Goal: Task Accomplishment & Management: Use online tool/utility

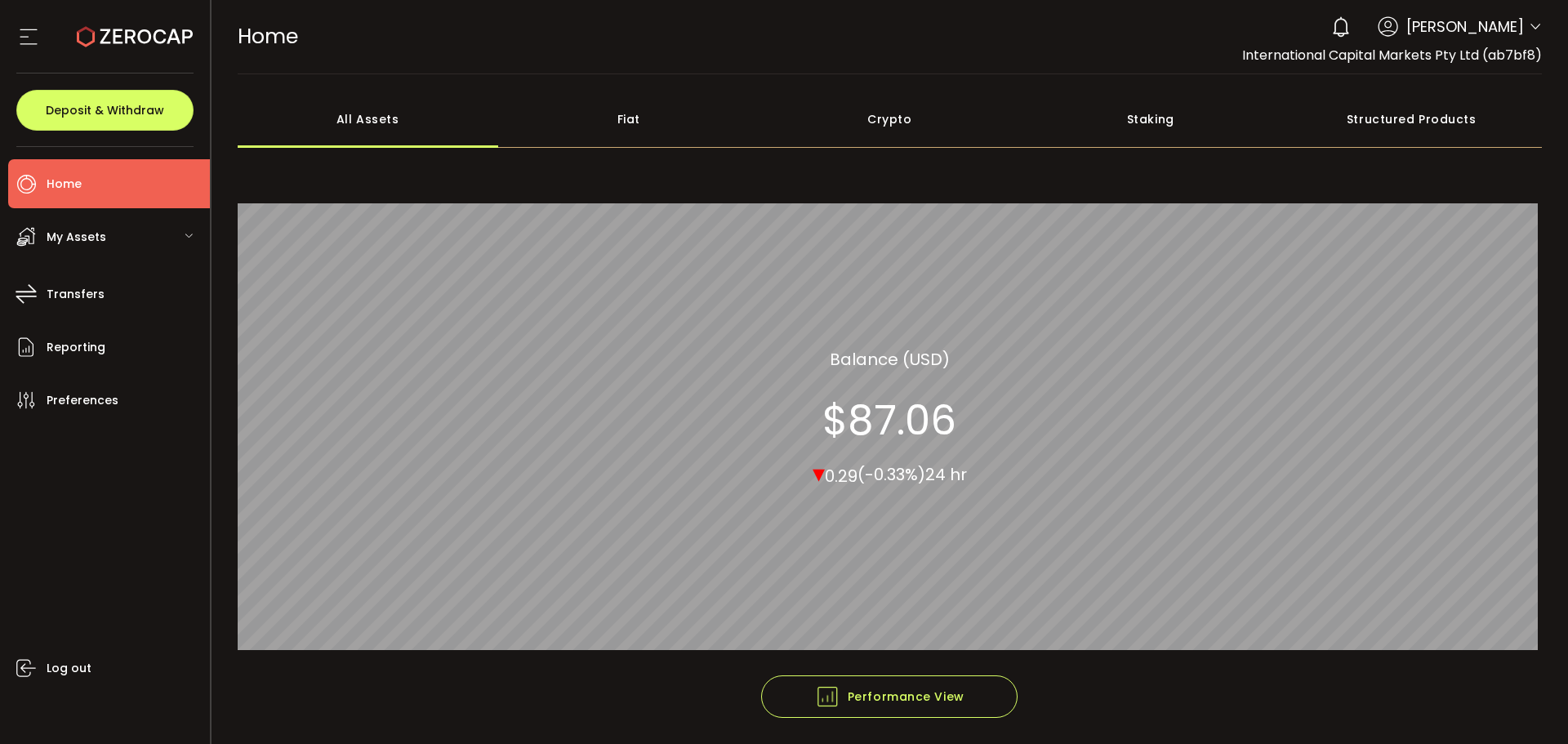
click at [1529, 24] on icon at bounding box center [1535, 27] width 13 height 13
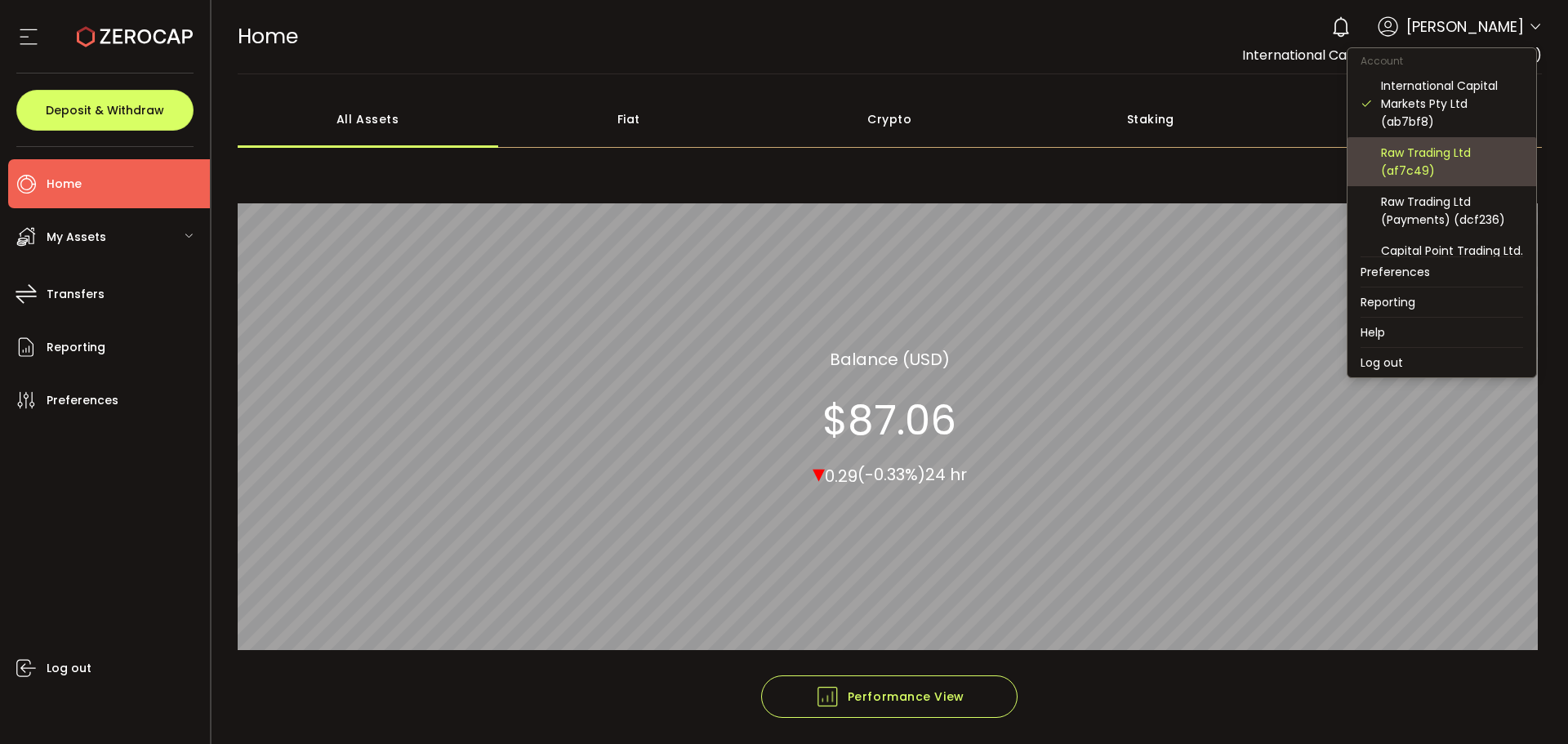
click at [1443, 146] on div "Raw Trading Ltd (af7c49)" at bounding box center [1452, 162] width 142 height 36
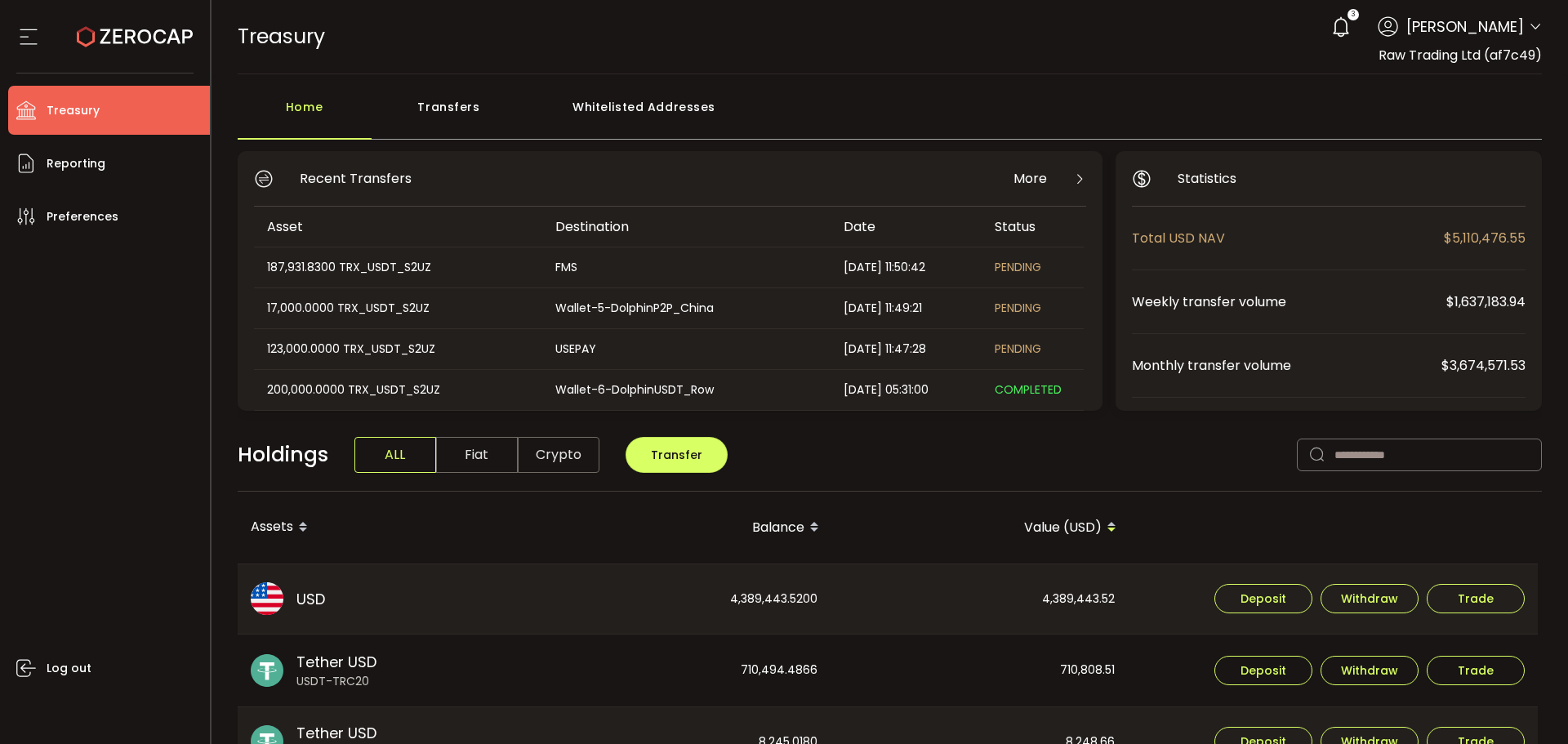
click at [457, 97] on div "Transfers" at bounding box center [449, 114] width 155 height 49
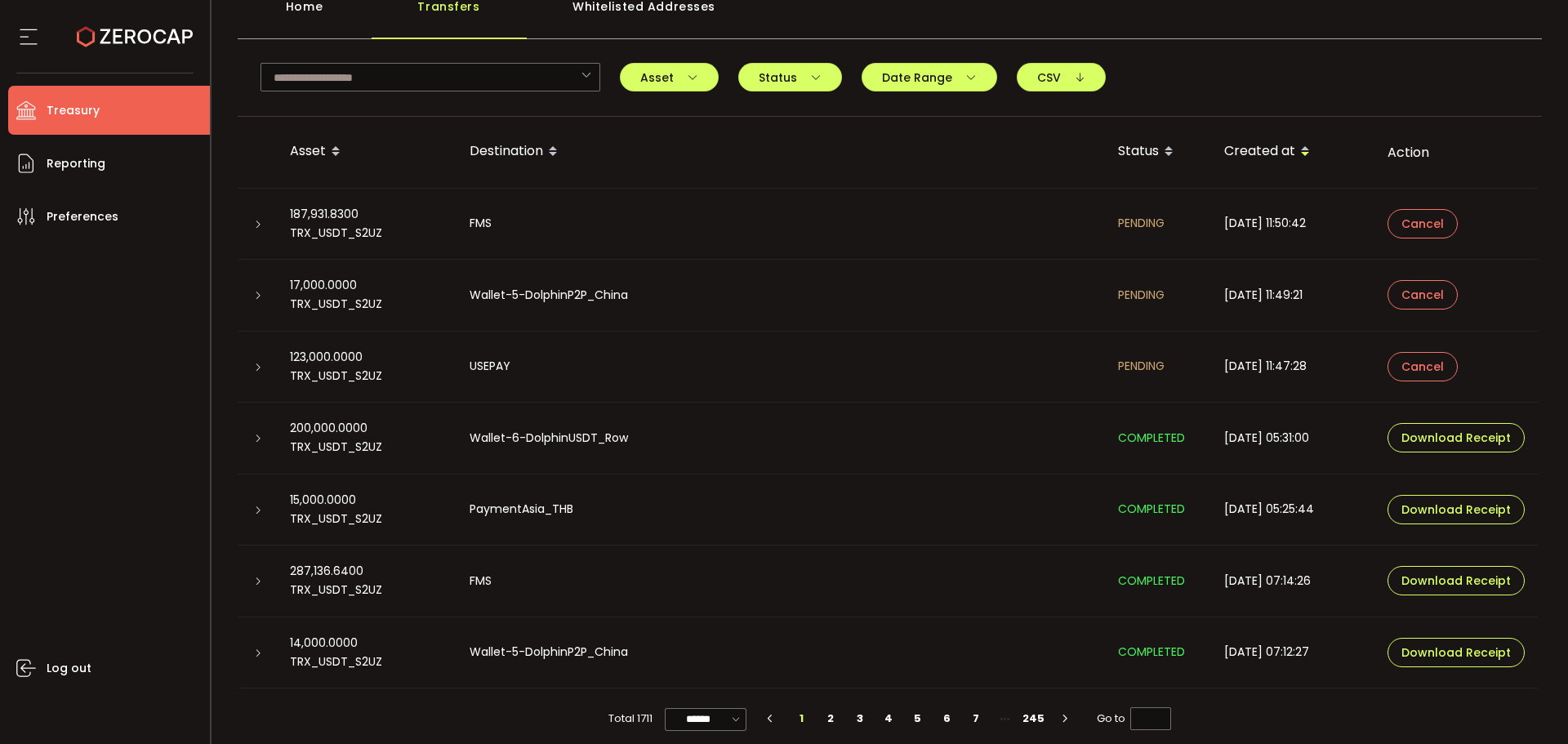
scroll to position [113, 0]
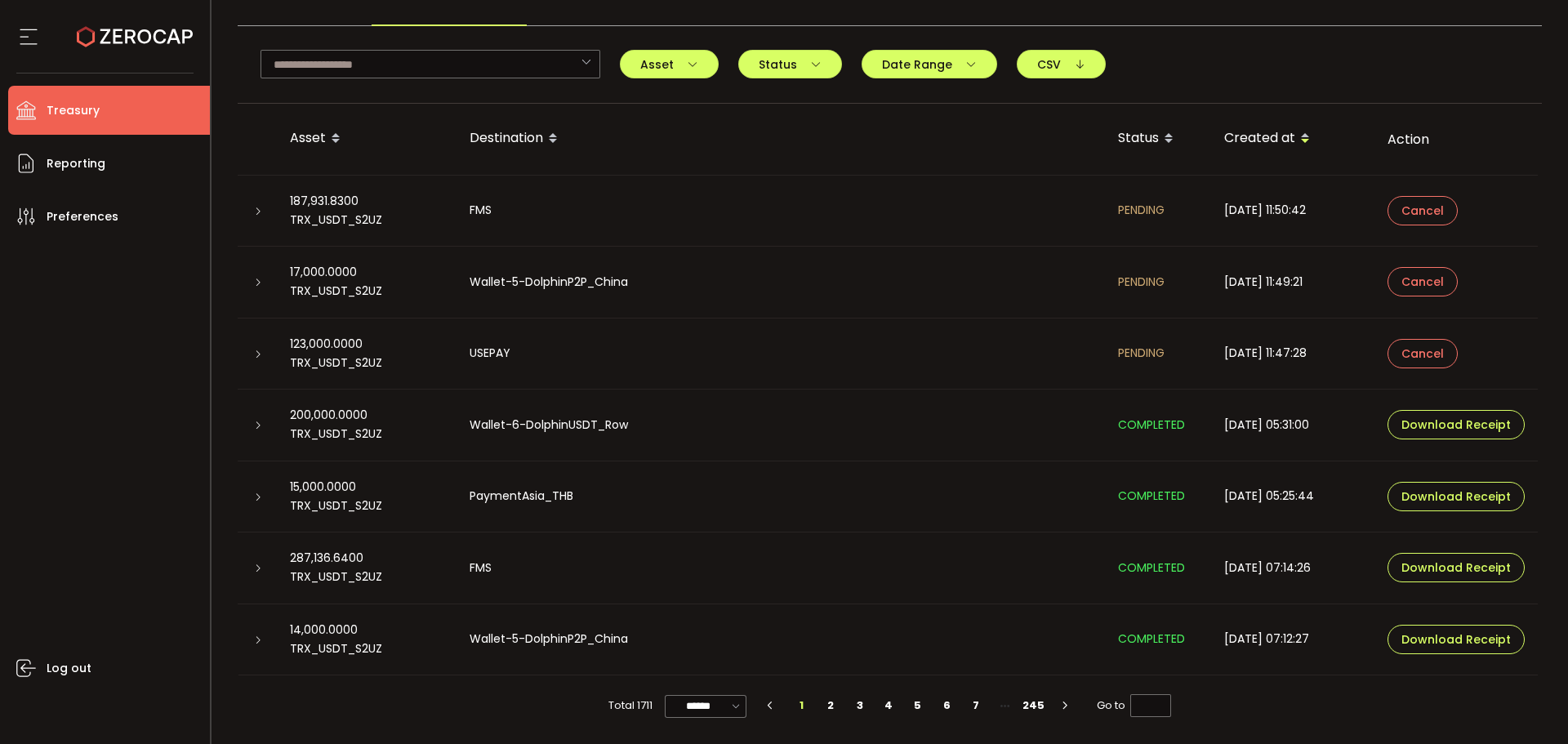
click at [256, 355] on icon at bounding box center [257, 354] width 10 height 10
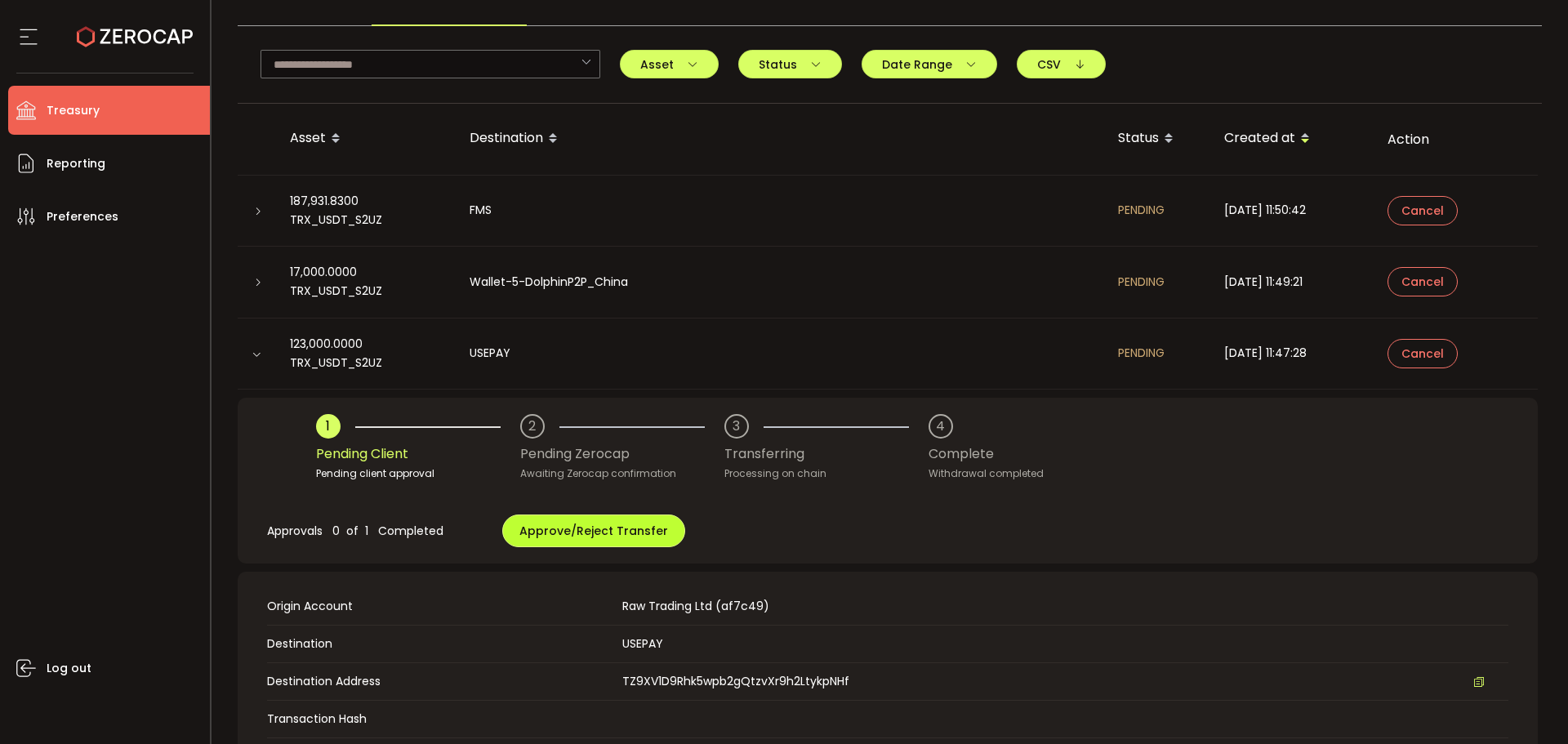
click at [552, 532] on span "Approve/Reject Transfer" at bounding box center [593, 531] width 148 height 16
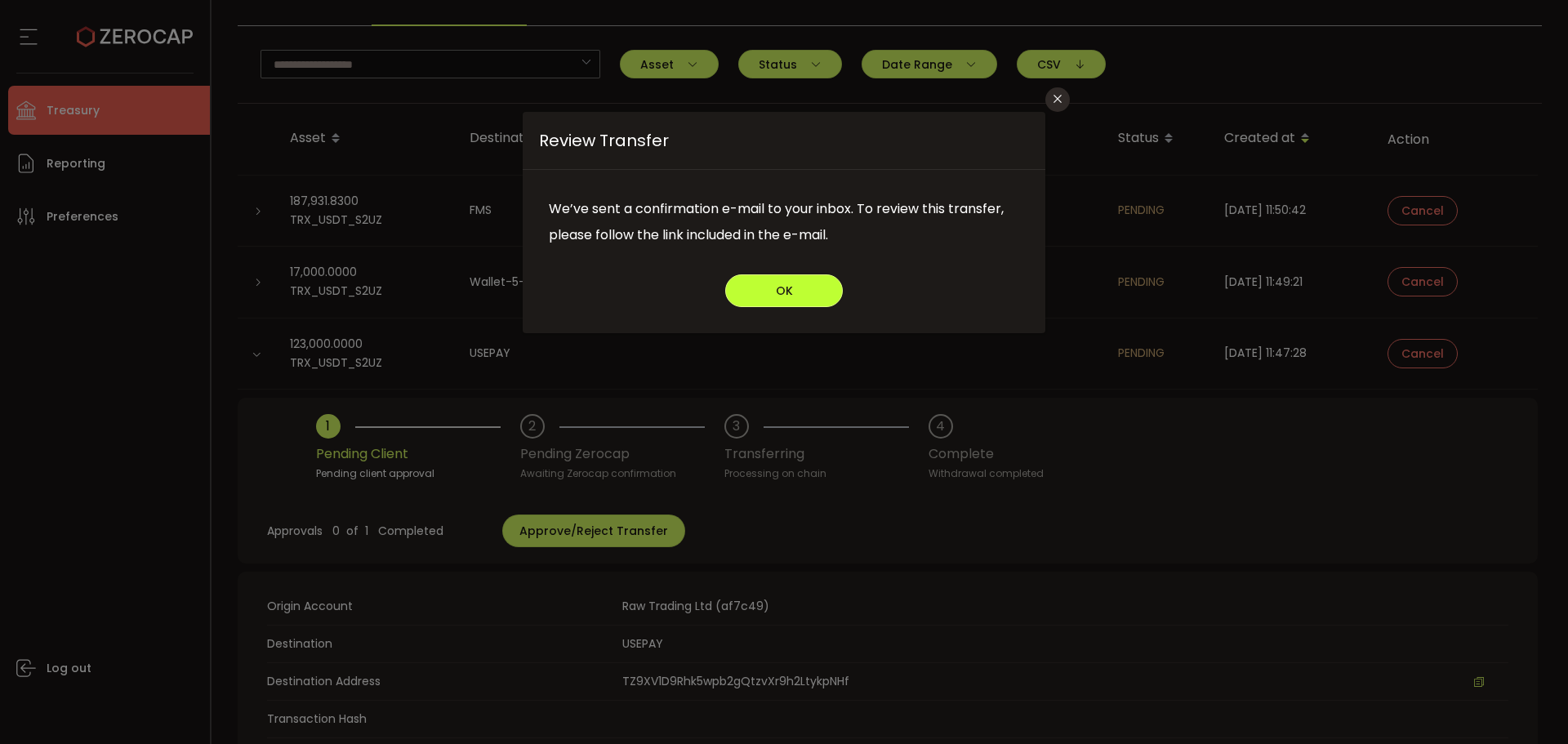
click at [766, 294] on button "OK" at bounding box center [784, 290] width 118 height 33
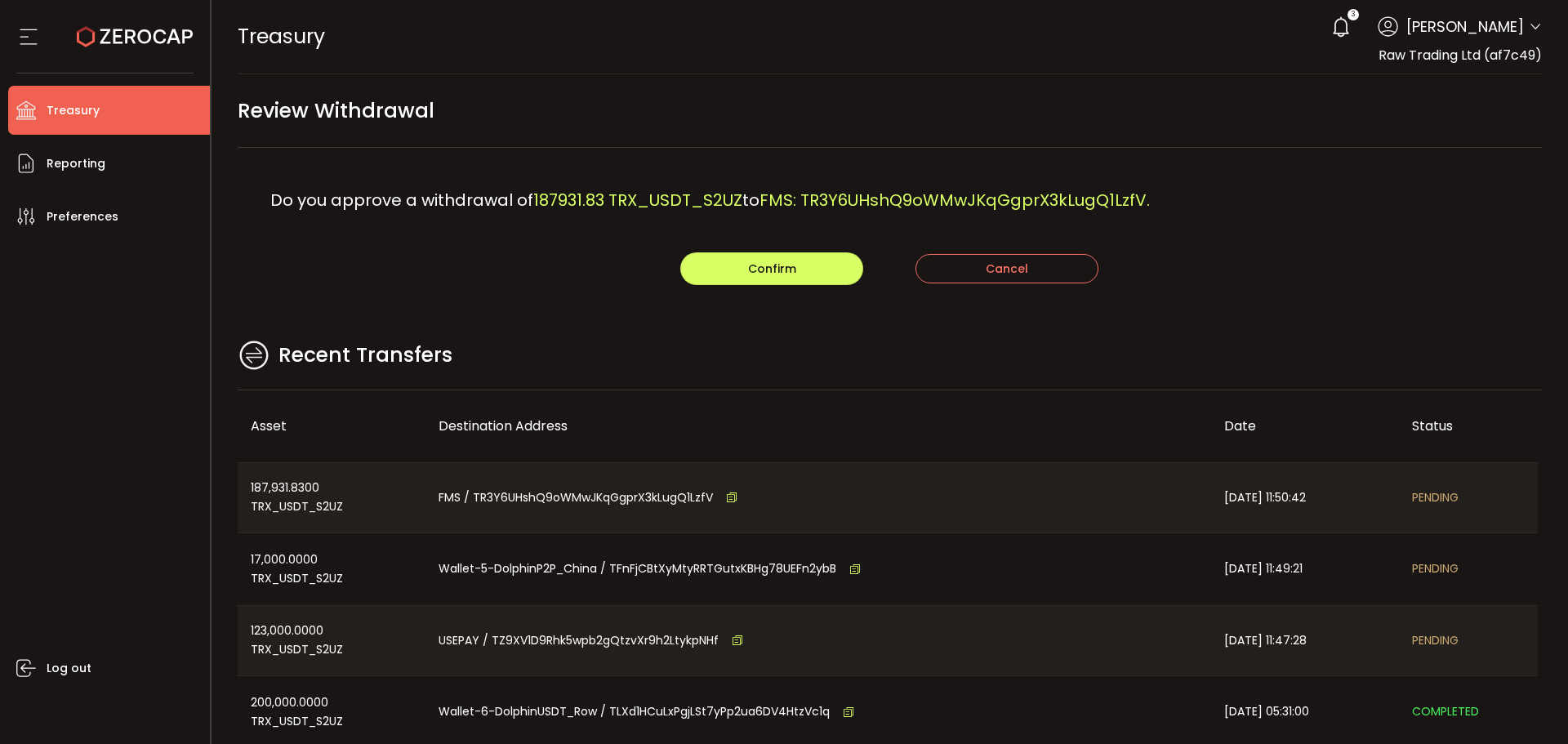
click at [1174, 340] on div "Recent Transfers" at bounding box center [890, 364] width 1305 height 53
click at [735, 281] on button "Confirm" at bounding box center [771, 268] width 183 height 33
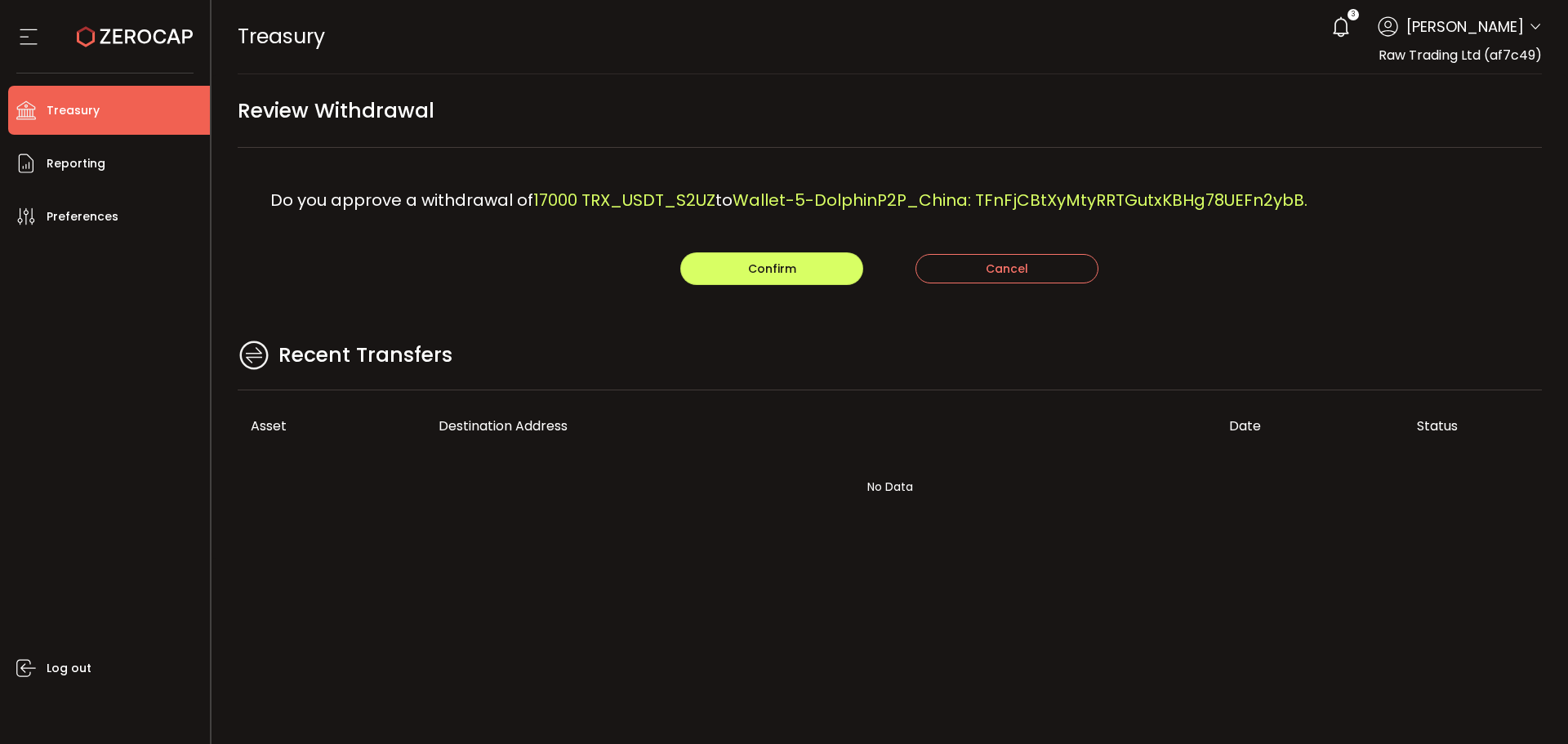
click at [553, 292] on main "Review Withdrawal Do you approve a withdrawal of 17000 TRX_USDT_S2UZ to Wallet-…" at bounding box center [890, 316] width 1357 height 485
click at [733, 279] on button "Confirm" at bounding box center [771, 268] width 183 height 33
click at [928, 200] on span "USEPAY: TZ9XV1D9Rhk5wpb2gQtzvXr9h2LtykpNHf." at bounding box center [942, 200] width 399 height 23
drag, startPoint x: 943, startPoint y: 138, endPoint x: 1520, endPoint y: 246, distance: 587.0
click at [951, 138] on div "Review Withdrawal" at bounding box center [890, 119] width 1305 height 57
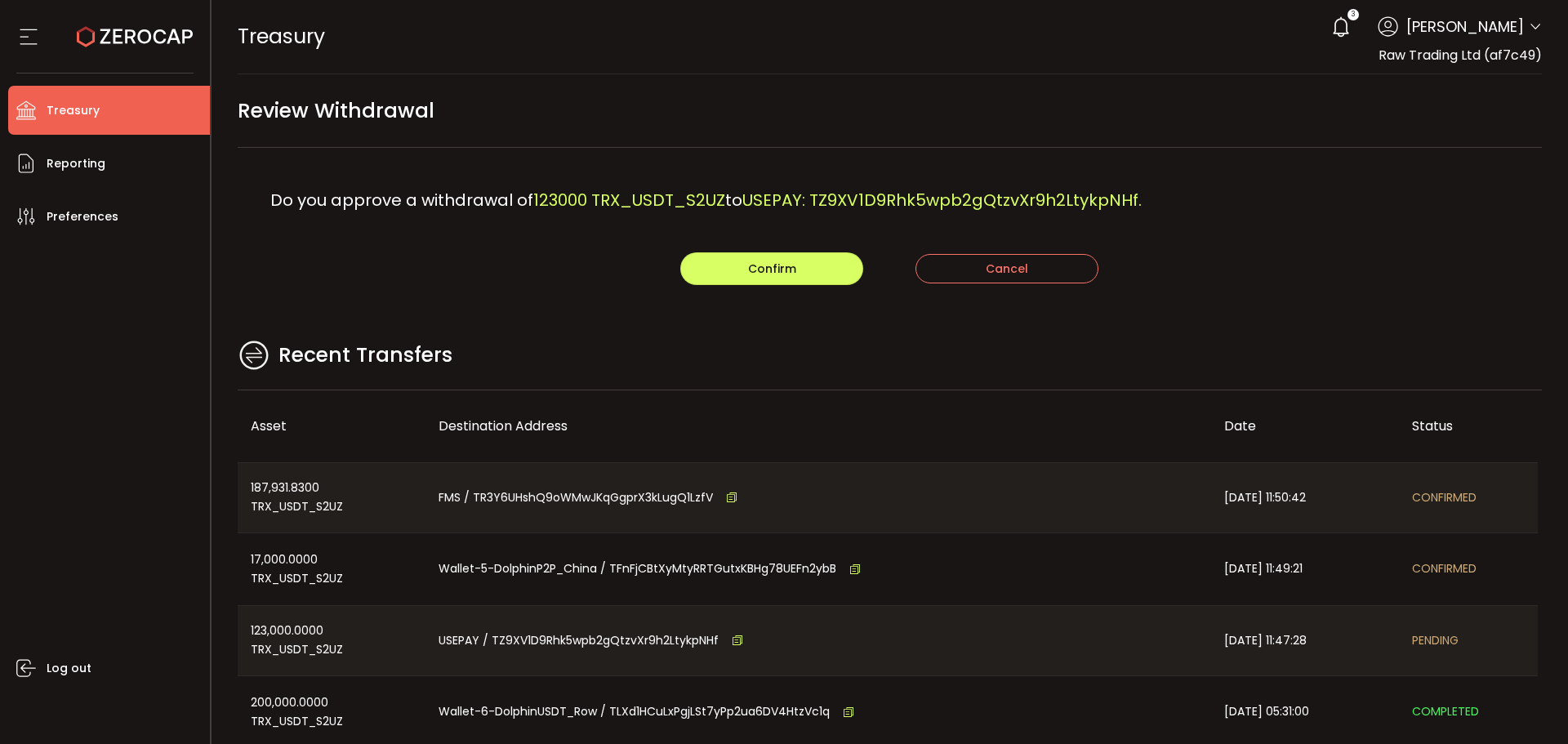
click at [893, 315] on main "Review Withdrawal Do you approve a withdrawal of 123000 TRX_USDT_S2UZ to USEPAY…" at bounding box center [890, 471] width 1357 height 793
click at [781, 267] on span "Confirm" at bounding box center [772, 269] width 48 height 16
